Goal: Task Accomplishment & Management: Manage account settings

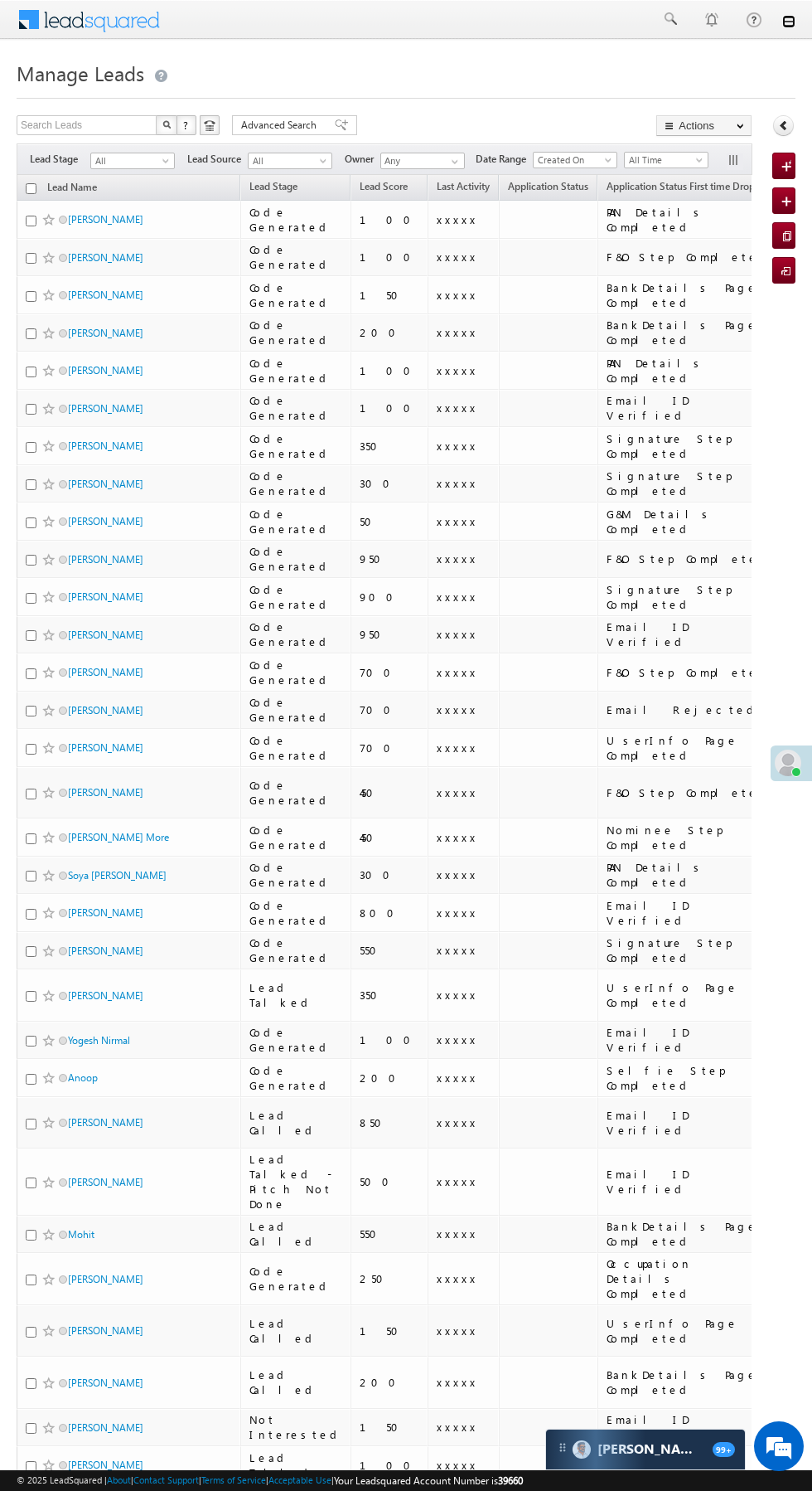
click at [789, 24] on link at bounding box center [789, 22] width 13 height 13
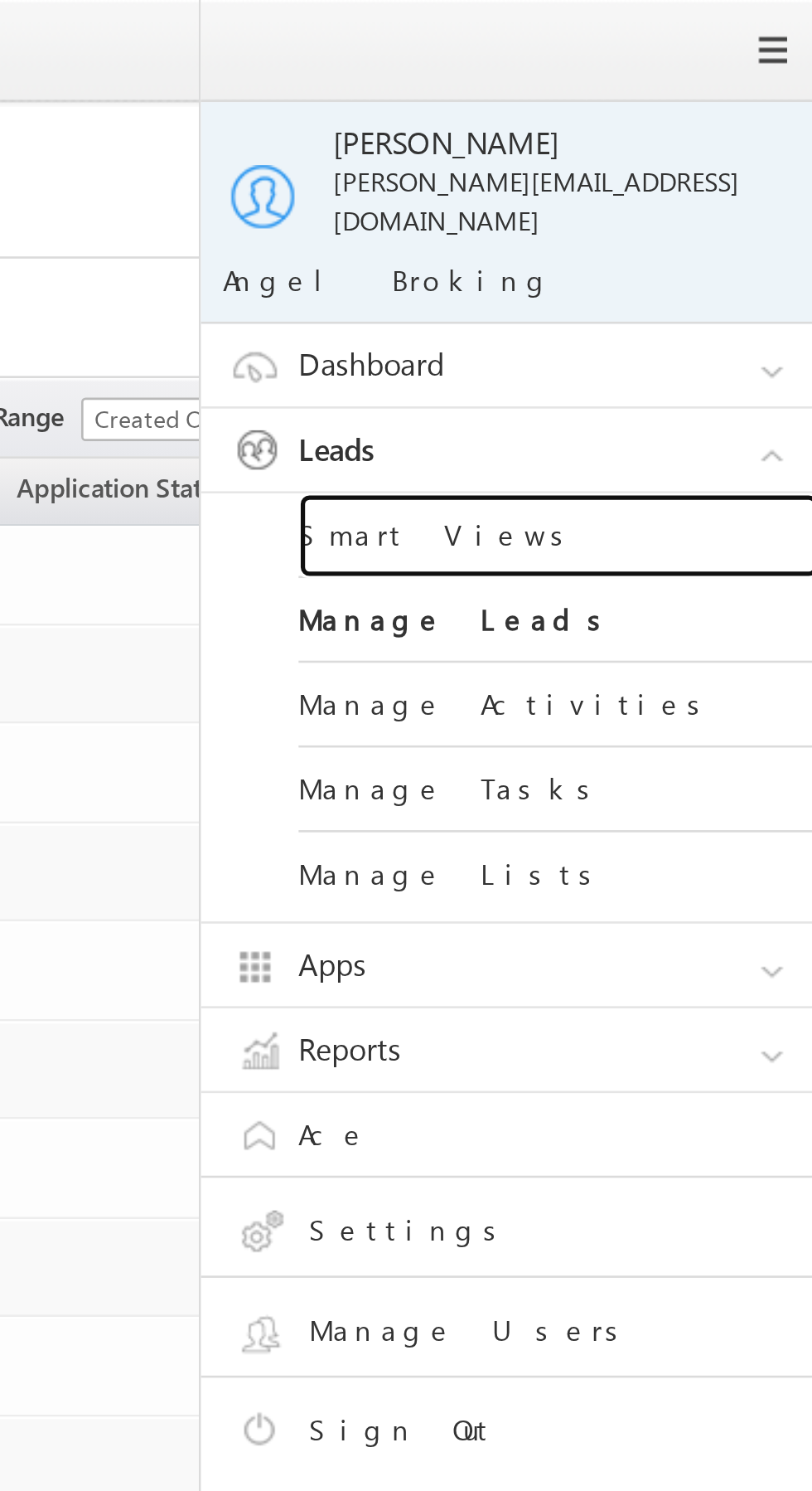
click at [724, 200] on link "Smart Views" at bounding box center [715, 204] width 199 height 33
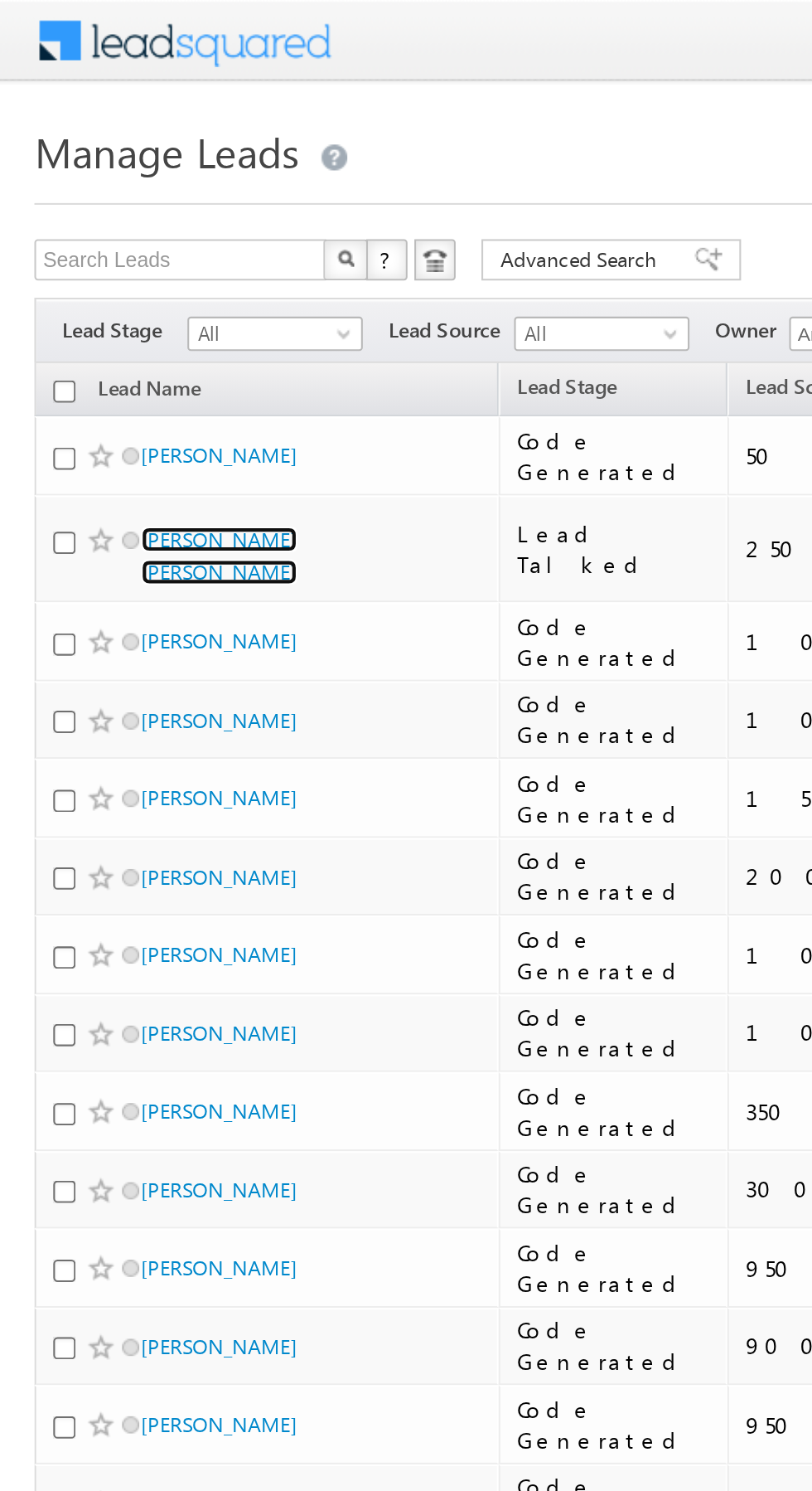
click at [137, 263] on link "Sapna Rohit Rathod" at bounding box center [106, 268] width 75 height 28
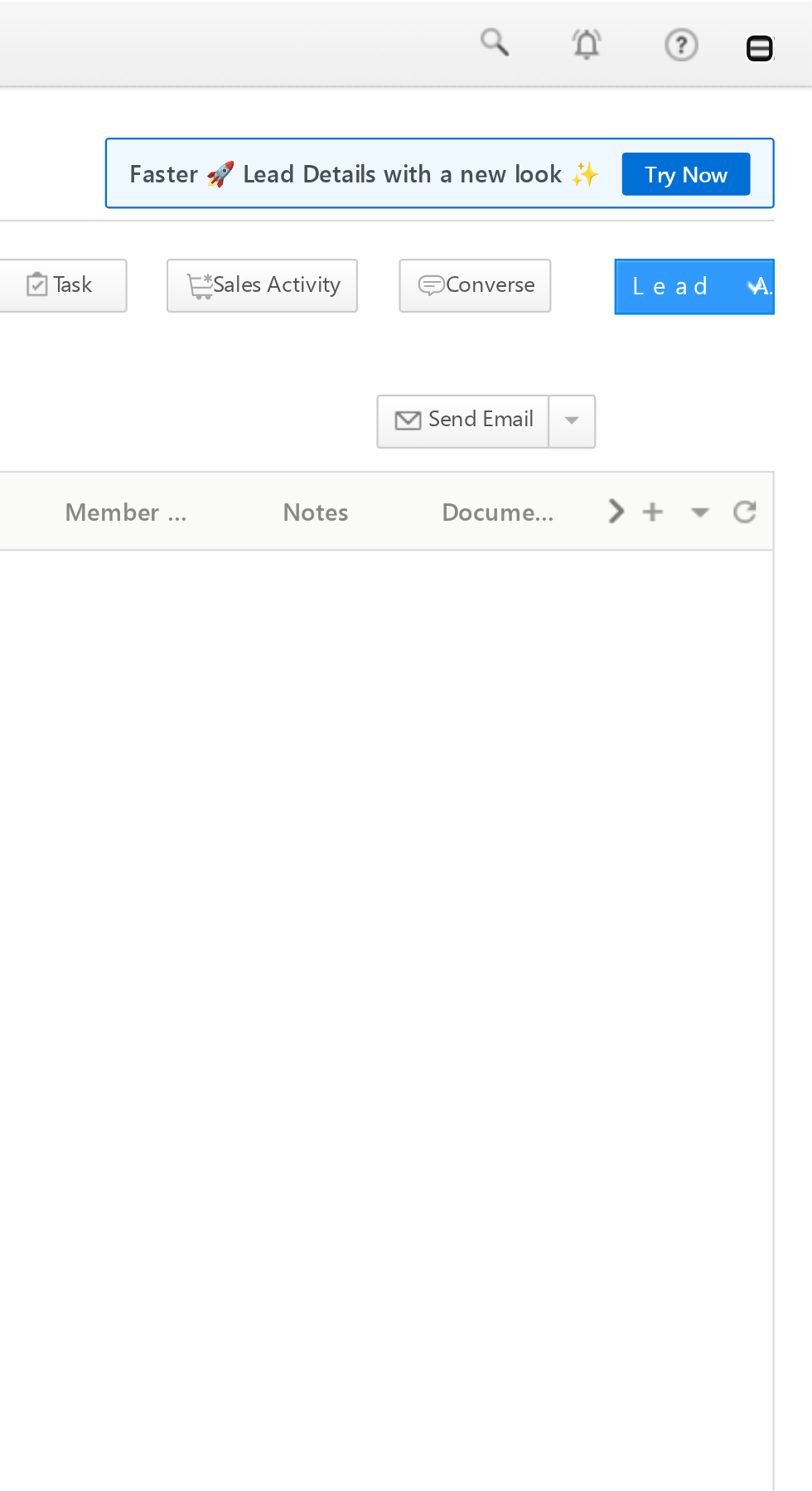
click at [794, 26] on link at bounding box center [789, 22] width 13 height 13
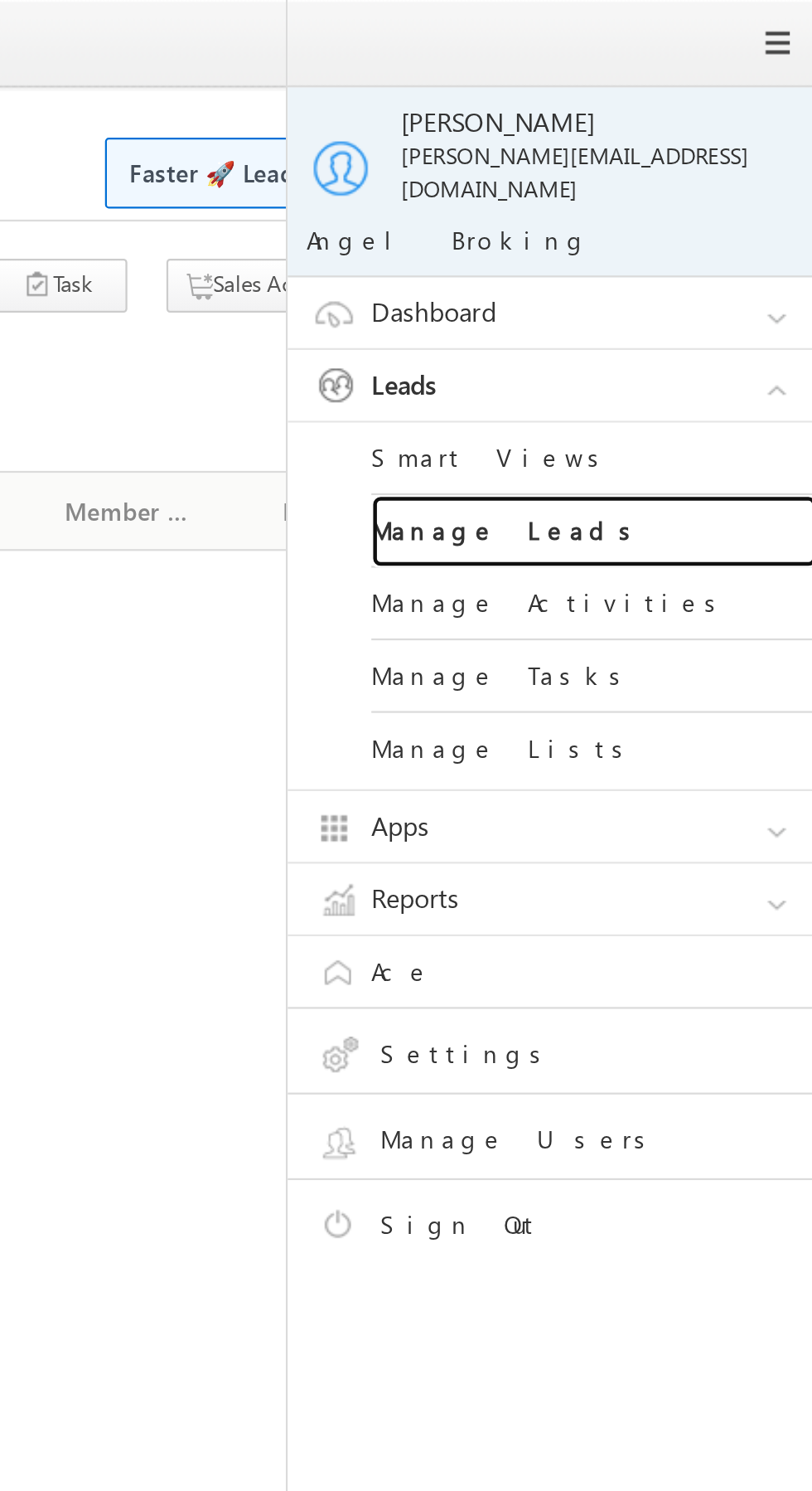
click at [736, 231] on link "Manage Leads" at bounding box center [715, 236] width 199 height 33
